Goal: Information Seeking & Learning: Learn about a topic

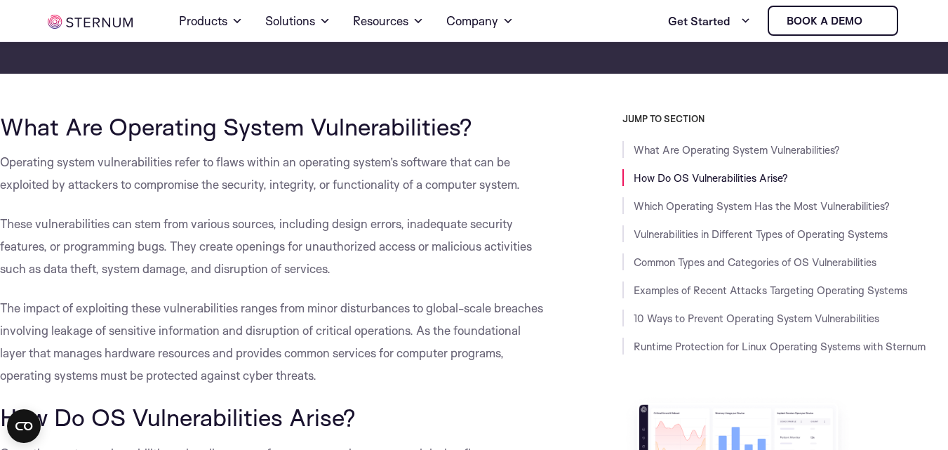
scroll to position [320, 0]
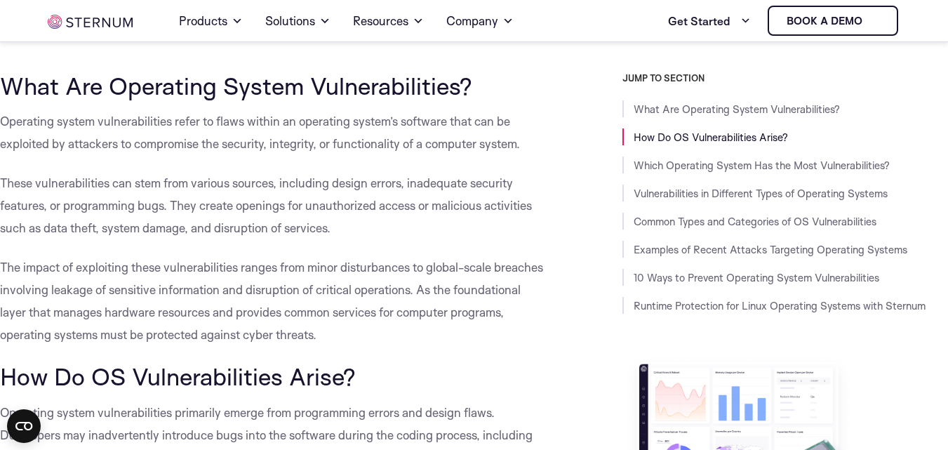
drag, startPoint x: 0, startPoint y: 82, endPoint x: 383, endPoint y: 335, distance: 459.1
copy div "What Are Operating System Vulnerabilities? Operating system vulnerabilities ref…"
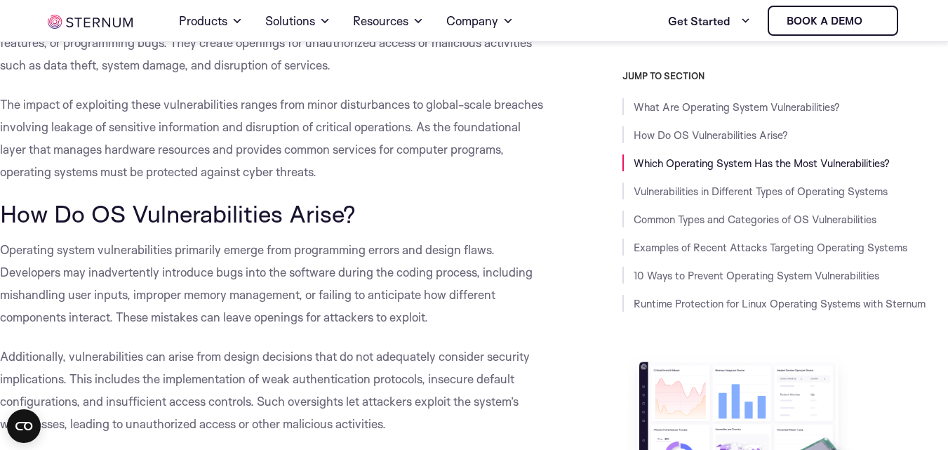
click at [488, 206] on h2 "How Do OS Vulnerabilities Arise?" at bounding box center [272, 213] width 544 height 27
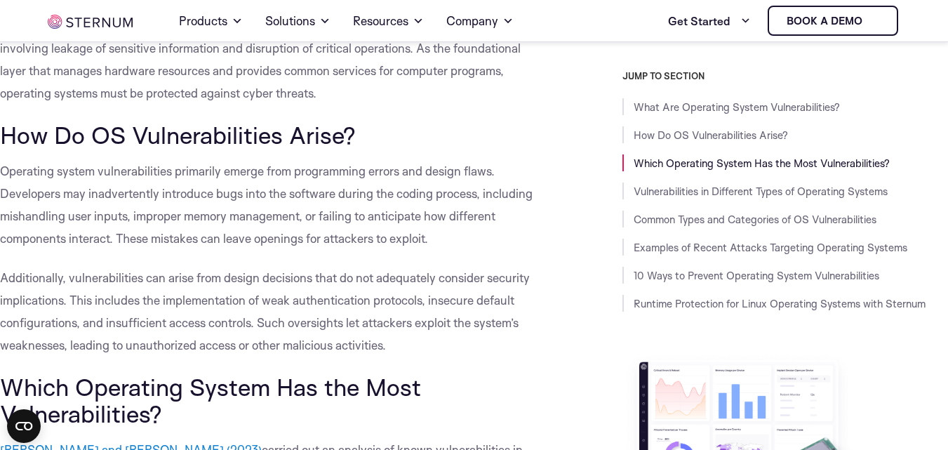
scroll to position [562, 0]
drag, startPoint x: 2, startPoint y: 134, endPoint x: 467, endPoint y: 342, distance: 509.6
copy div "How Do OS Vulnerabilities Arise? Operating system vulnerabilities primarily eme…"
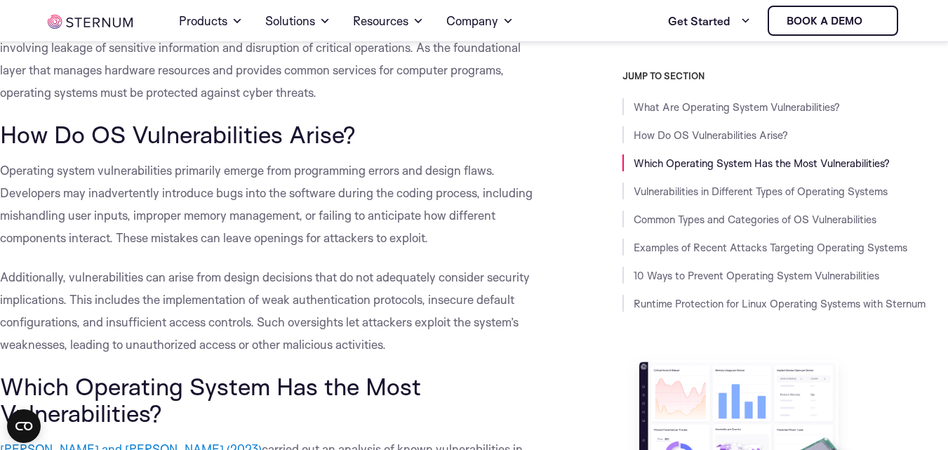
click at [424, 307] on p "Additionally, vulnerabilities can arise from design decisions that do not adequ…" at bounding box center [272, 311] width 544 height 90
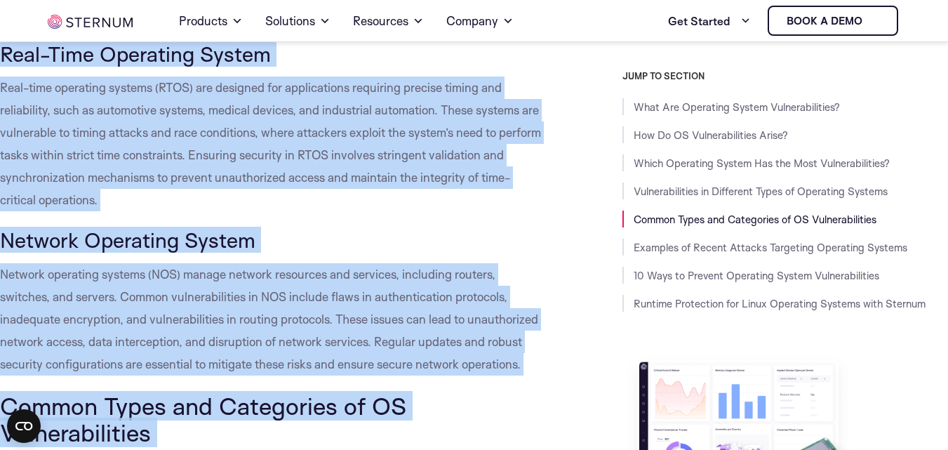
scroll to position [2174, 0]
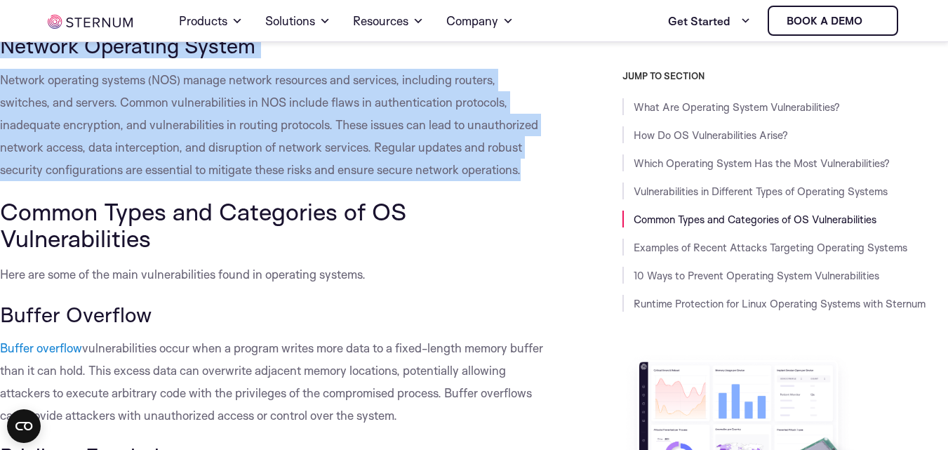
drag, startPoint x: 3, startPoint y: 81, endPoint x: 546, endPoint y: 147, distance: 546.9
copy div "Vulnerabilities in Different Types of Operating Systems General Purpose Operati…"
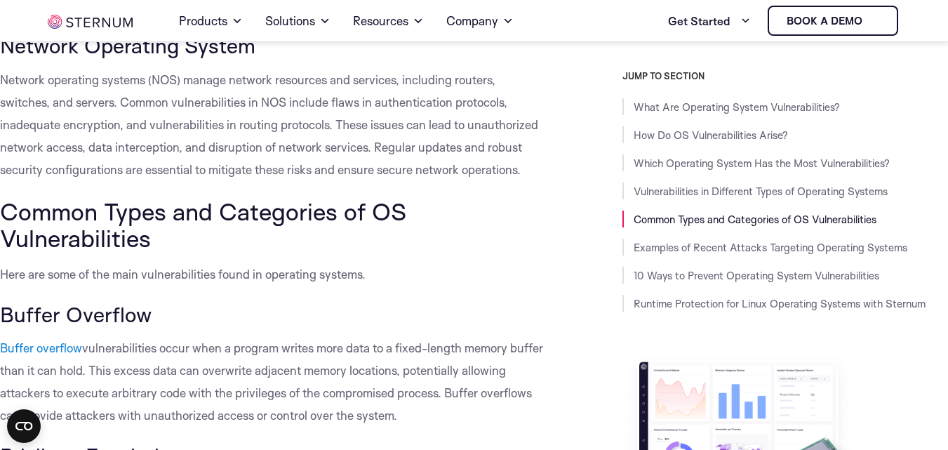
click at [543, 198] on h2 "Common Types and Categories of OS Vulnerabilities" at bounding box center [272, 225] width 544 height 54
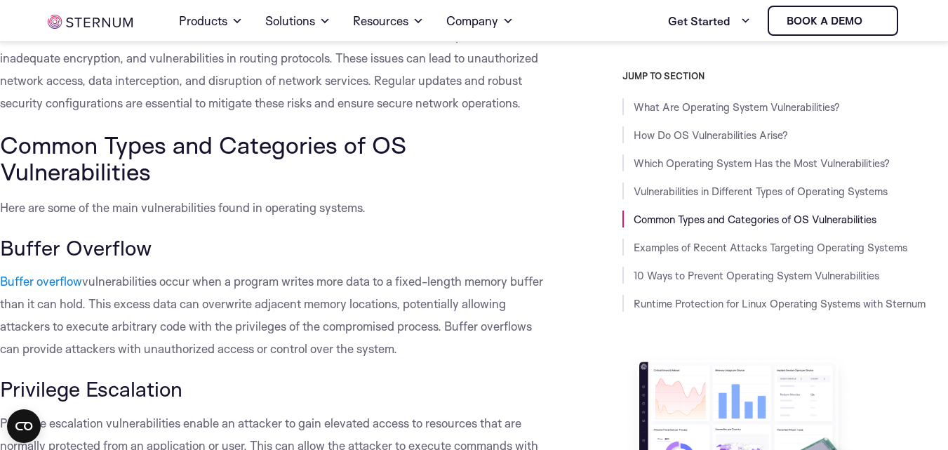
scroll to position [2224, 0]
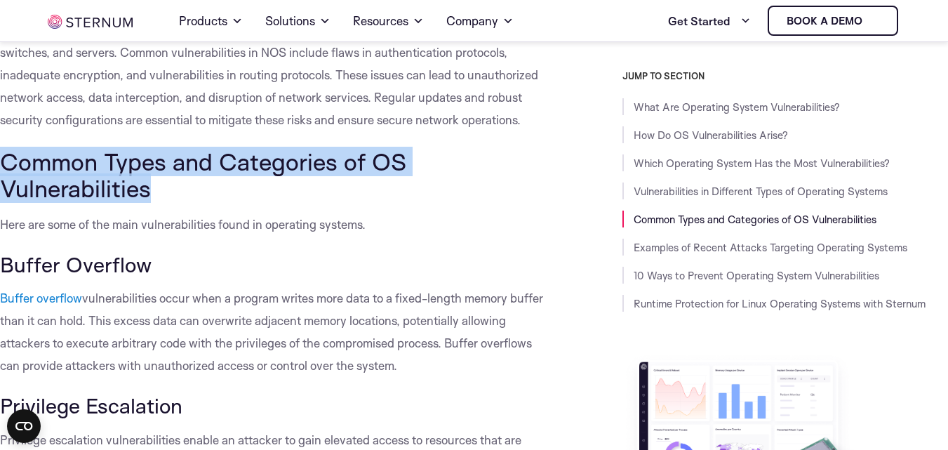
drag, startPoint x: 2, startPoint y: 137, endPoint x: 192, endPoint y: 155, distance: 191.0
click at [192, 155] on h2 "Common Types and Categories of OS Vulnerabilities" at bounding box center [272, 175] width 544 height 54
copy span "Common Types and Categories of OS Vulnerabilities"
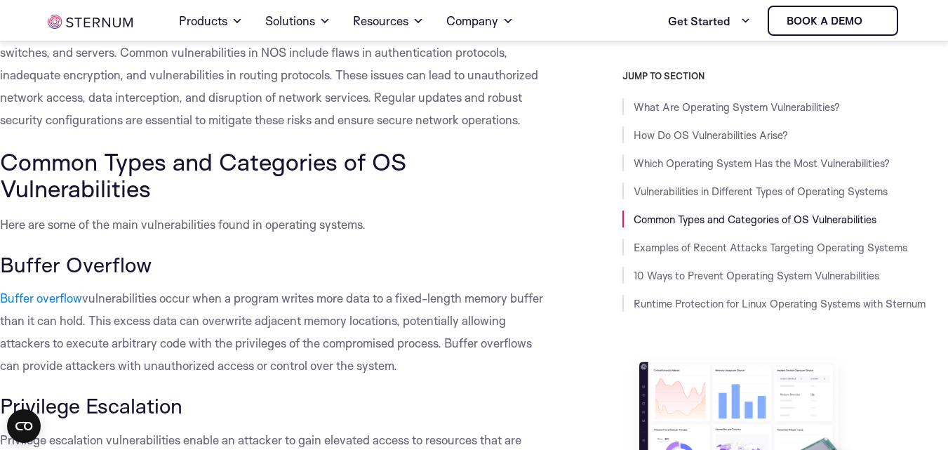
click at [345, 253] on h3 "Buffer Overflow" at bounding box center [272, 265] width 544 height 24
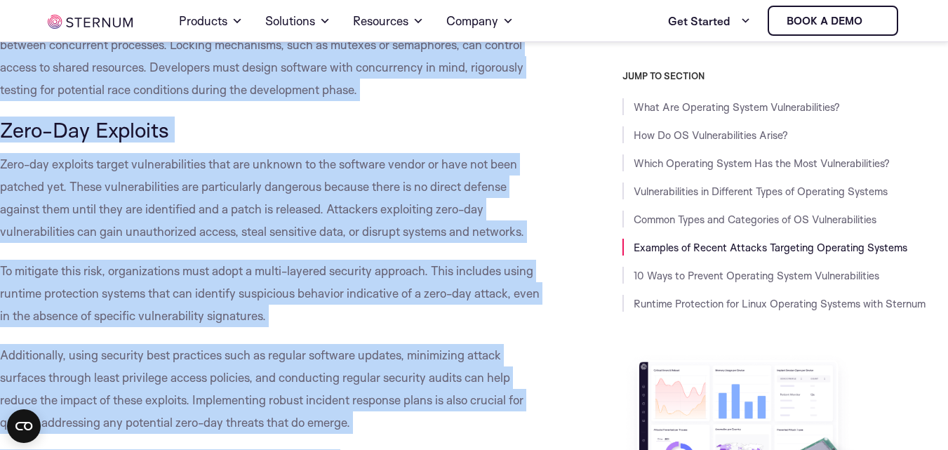
scroll to position [3610, 0]
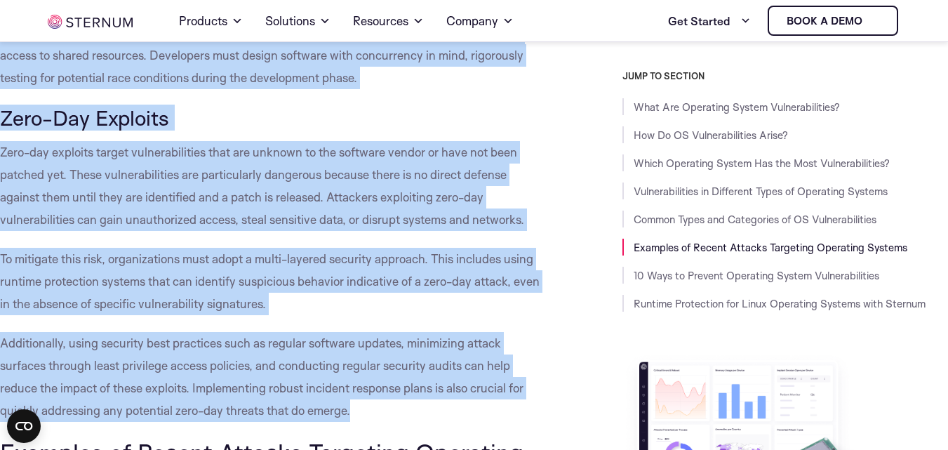
drag, startPoint x: 2, startPoint y: 93, endPoint x: 354, endPoint y: 391, distance: 461.4
copy div "Loremi Dolor sit Ametconsec ad EL Seddoeiusmodtem Inci utl etdo ma ali enim adm…"
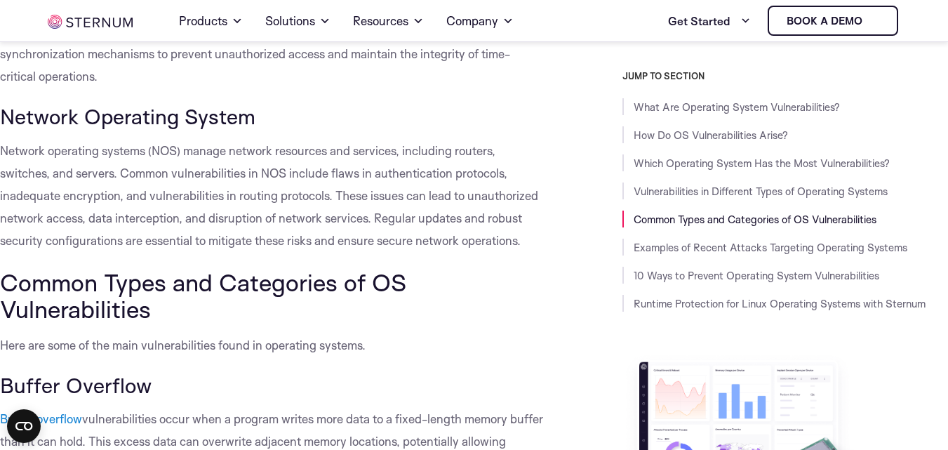
scroll to position [2106, 0]
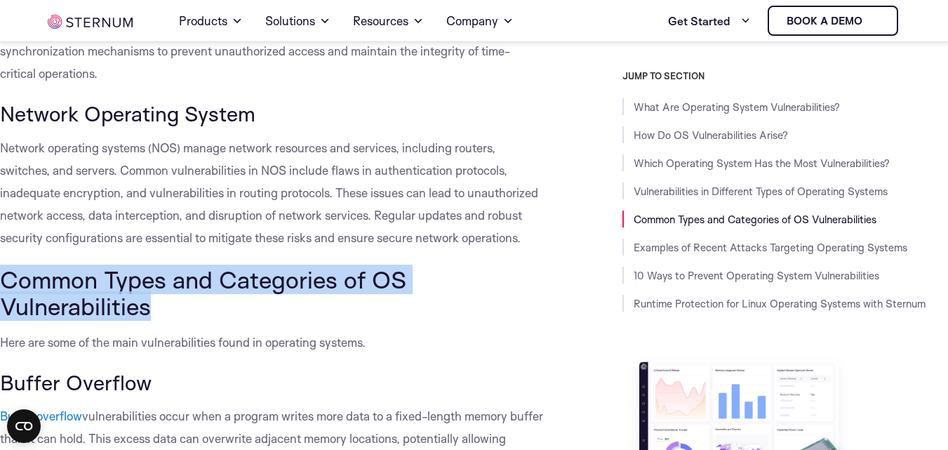
drag, startPoint x: 5, startPoint y: 253, endPoint x: 177, endPoint y: 276, distance: 173.3
click at [177, 276] on h2 "Common Types and Categories of OS Vulnerabilities" at bounding box center [272, 293] width 544 height 54
copy span "Common Types and Categories of OS Vulnerabilities"
